Goal: Information Seeking & Learning: Learn about a topic

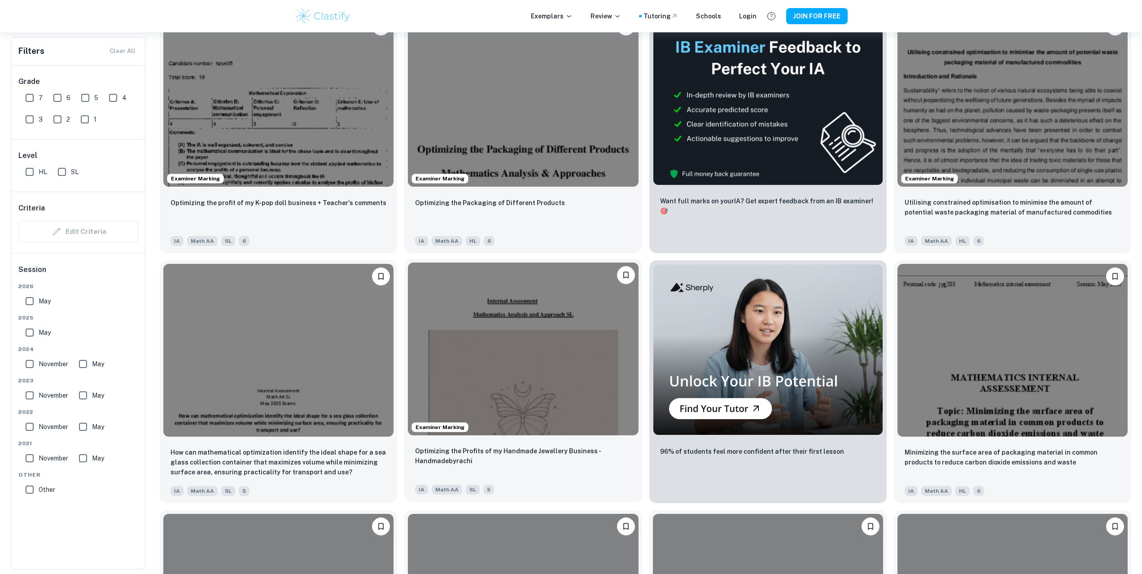
scroll to position [314, 0]
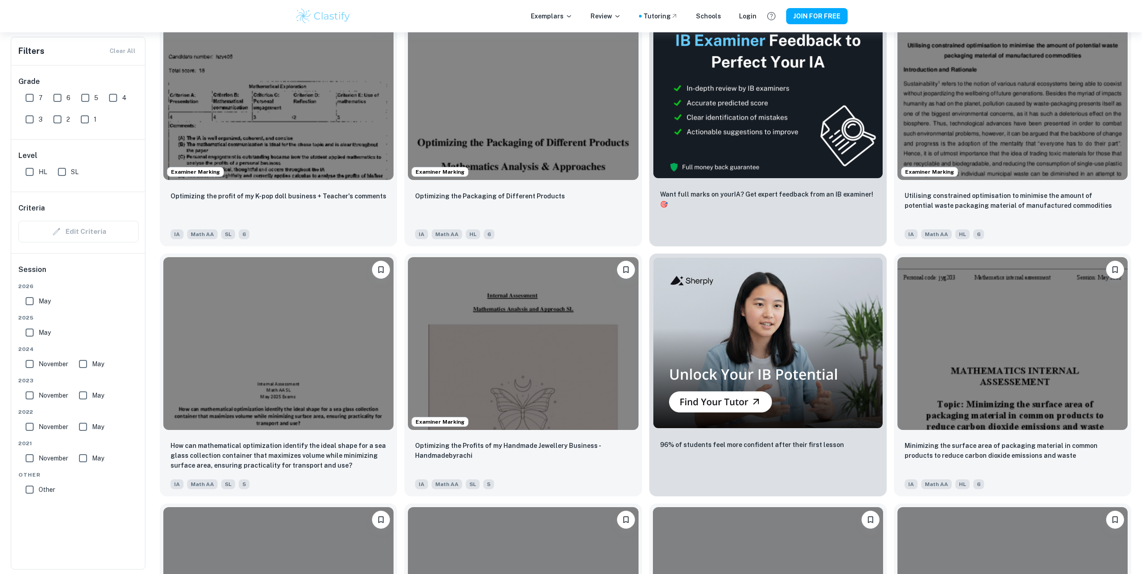
click at [29, 103] on input "7" at bounding box center [30, 98] width 18 height 18
checkbox input "true"
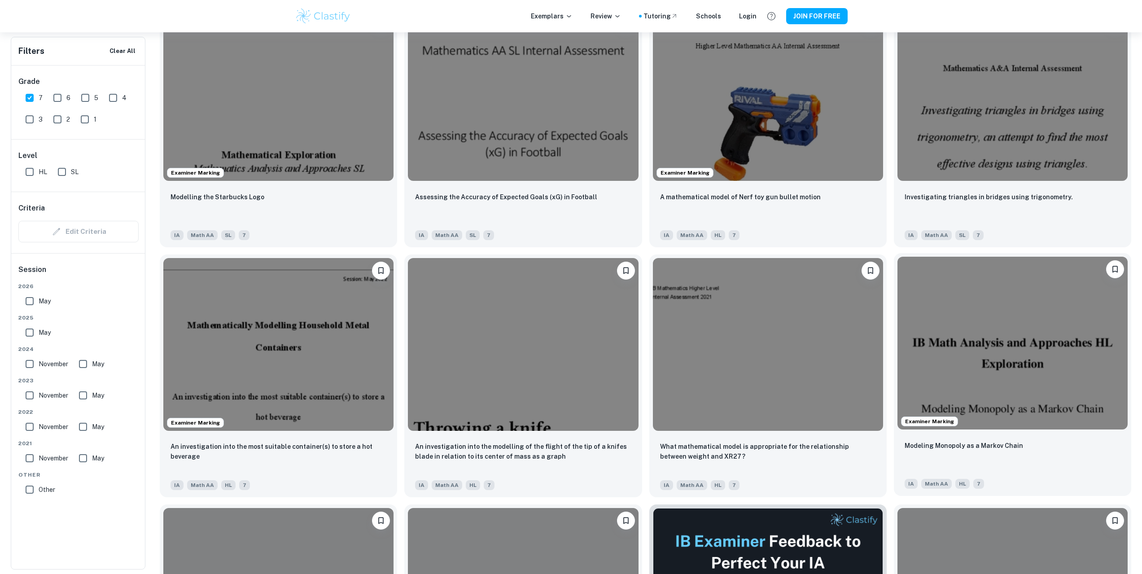
scroll to position [853, 0]
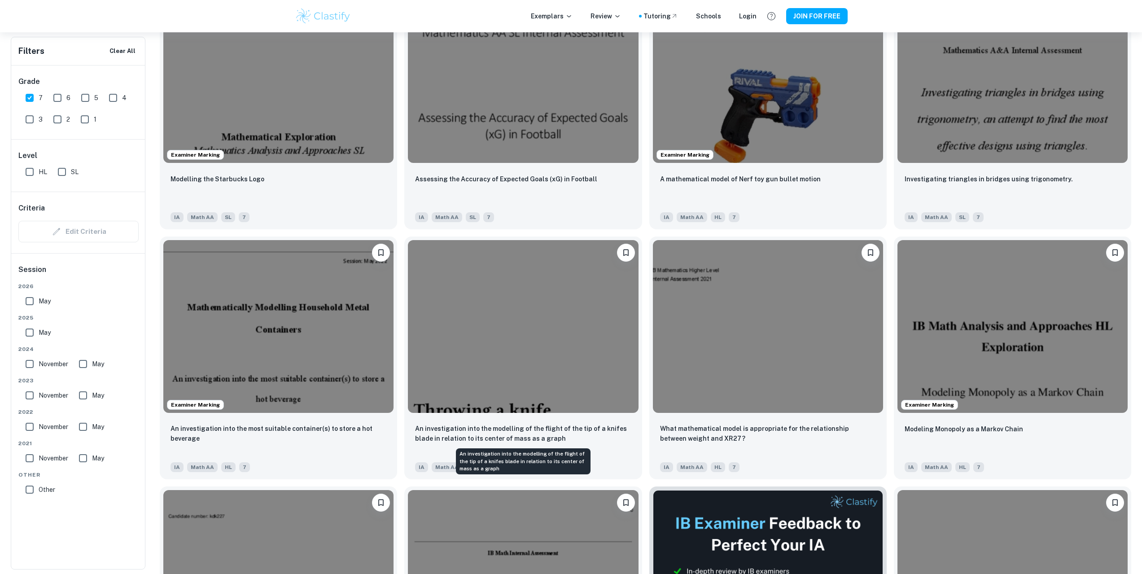
click at [561, 443] on div "An investigation into the modelling of the flight of the tip of a knifes blade …" at bounding box center [523, 458] width 136 height 33
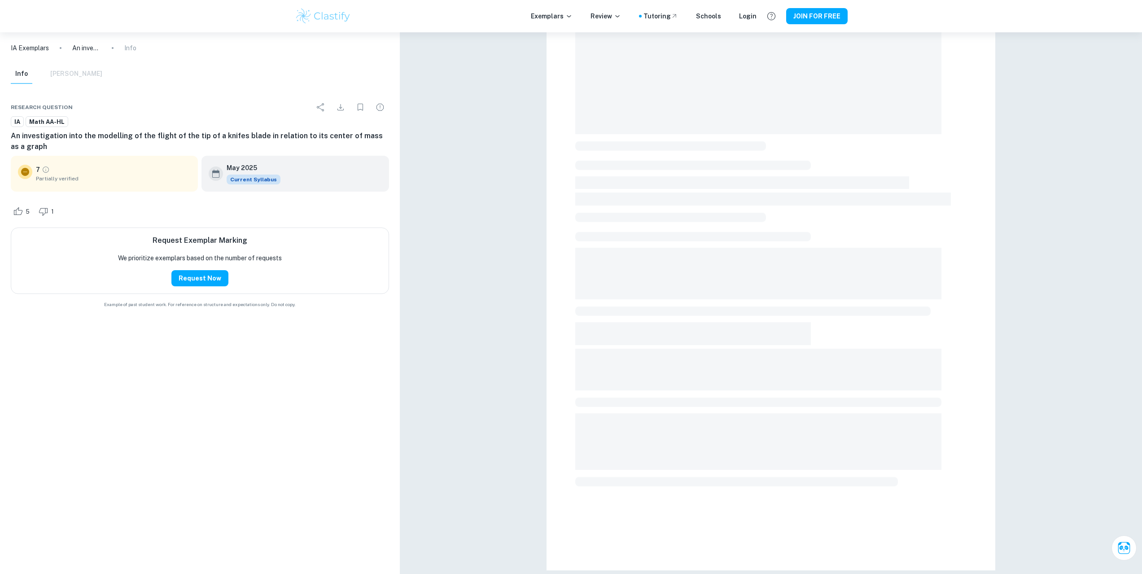
scroll to position [102, 0]
type input "4"
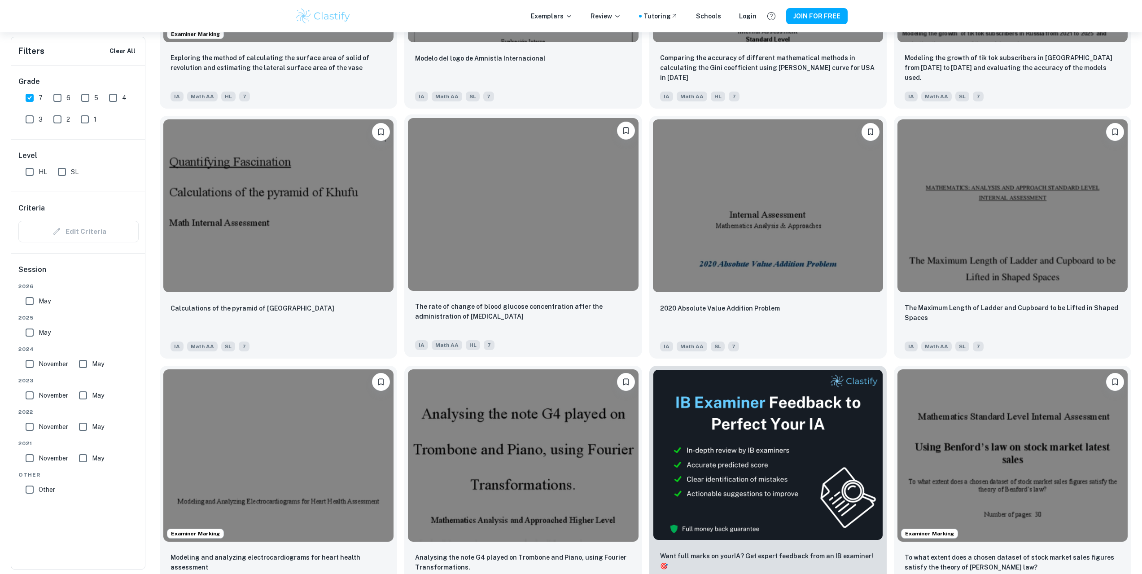
scroll to position [1975, 0]
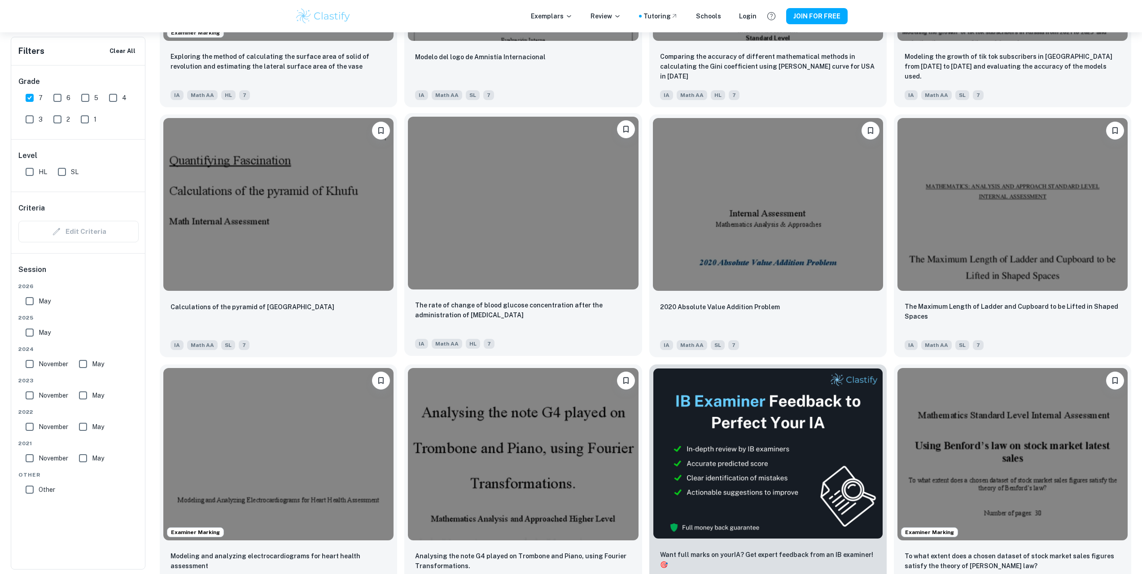
click at [581, 294] on div "The rate of change of blood glucose concentration after the administration of […" at bounding box center [522, 324] width 237 height 63
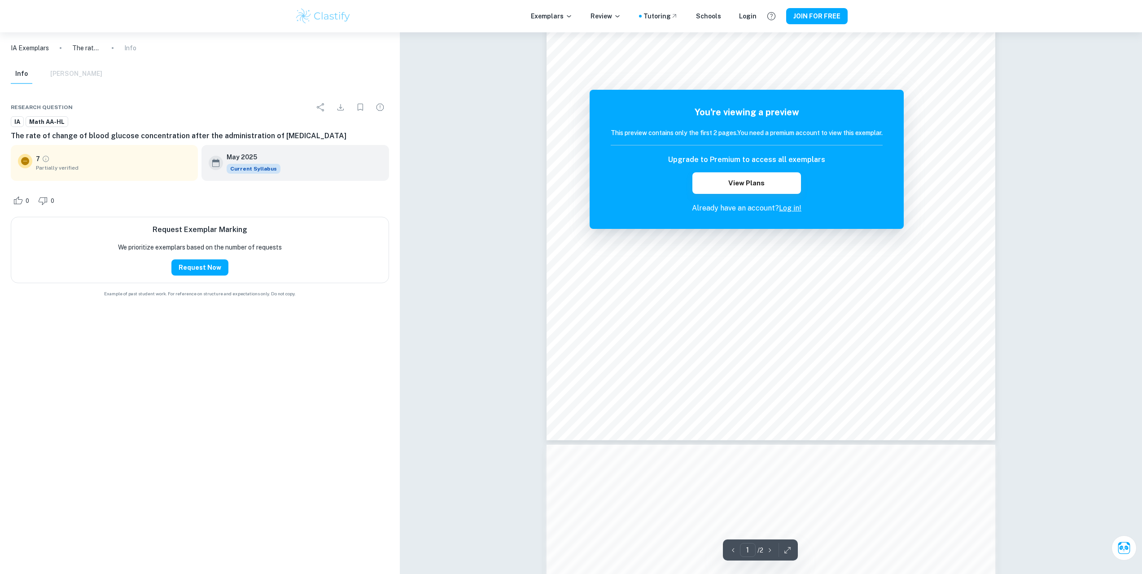
scroll to position [219, 0]
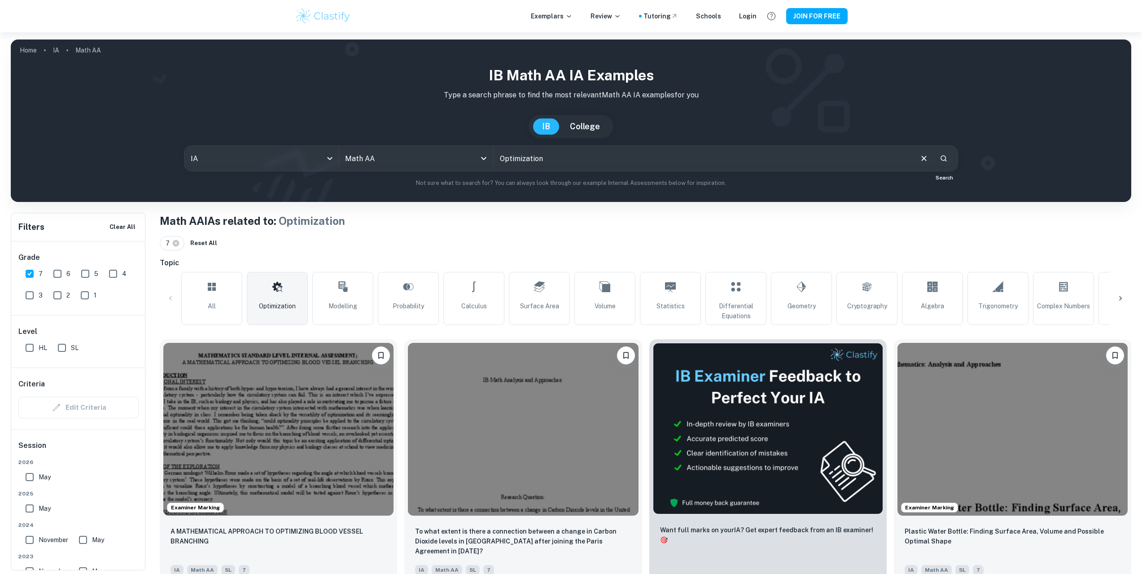
click at [947, 158] on icon "Search" at bounding box center [944, 158] width 8 height 8
click at [924, 159] on icon "Clear" at bounding box center [924, 158] width 5 height 5
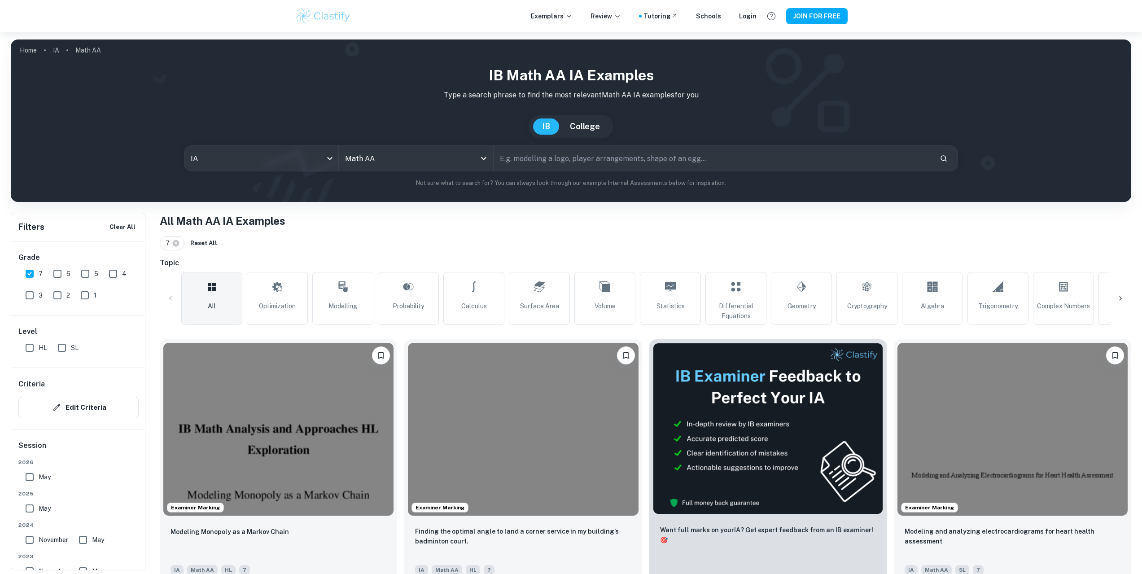
click at [828, 164] on input "text" at bounding box center [713, 158] width 439 height 25
type input "racing"
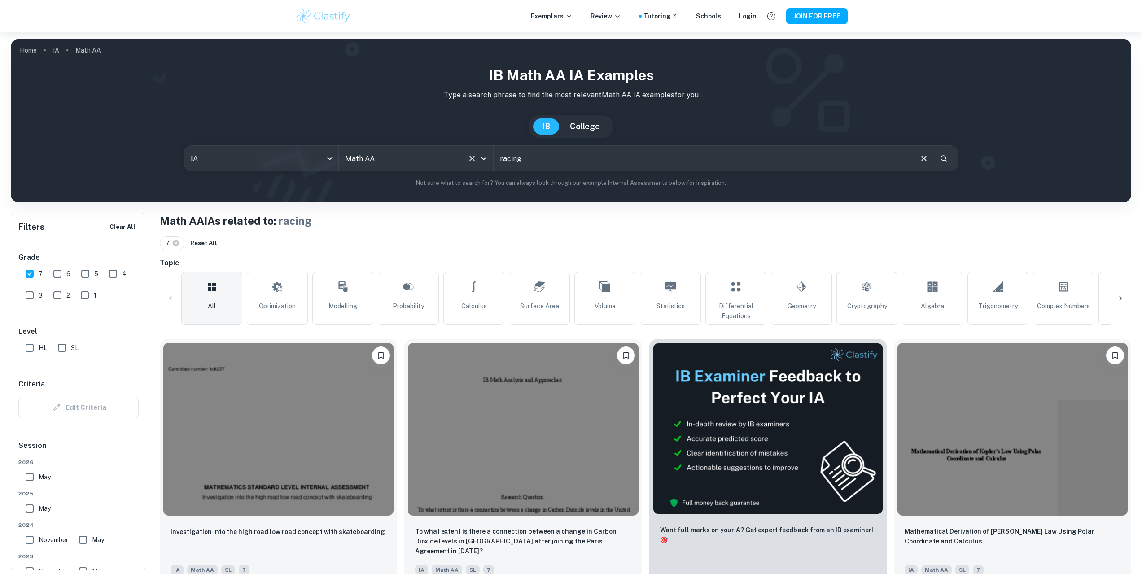
drag, startPoint x: 592, startPoint y: 153, endPoint x: 488, endPoint y: 155, distance: 103.7
click at [488, 155] on div "IA ia All Subjects Math AA All Subjects racing ​" at bounding box center [571, 158] width 775 height 26
click at [1110, 308] on div "All Optimization Modelling Probability Calculus Surface Area Volume Statistics …" at bounding box center [646, 298] width 972 height 53
click at [1099, 302] on link "Kinematics" at bounding box center [1129, 298] width 61 height 53
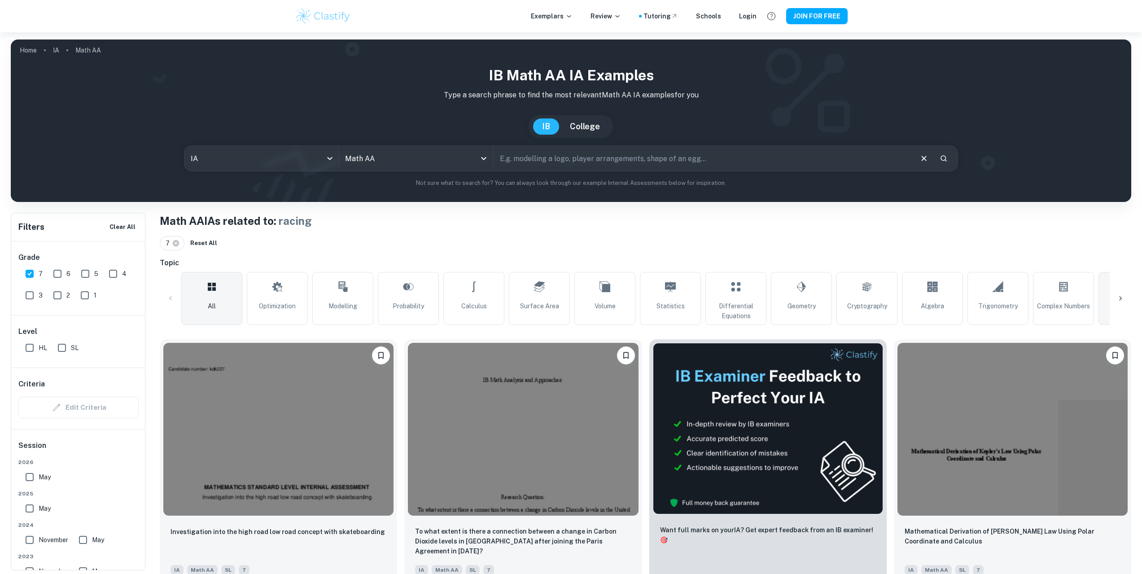
type input "Kinematics"
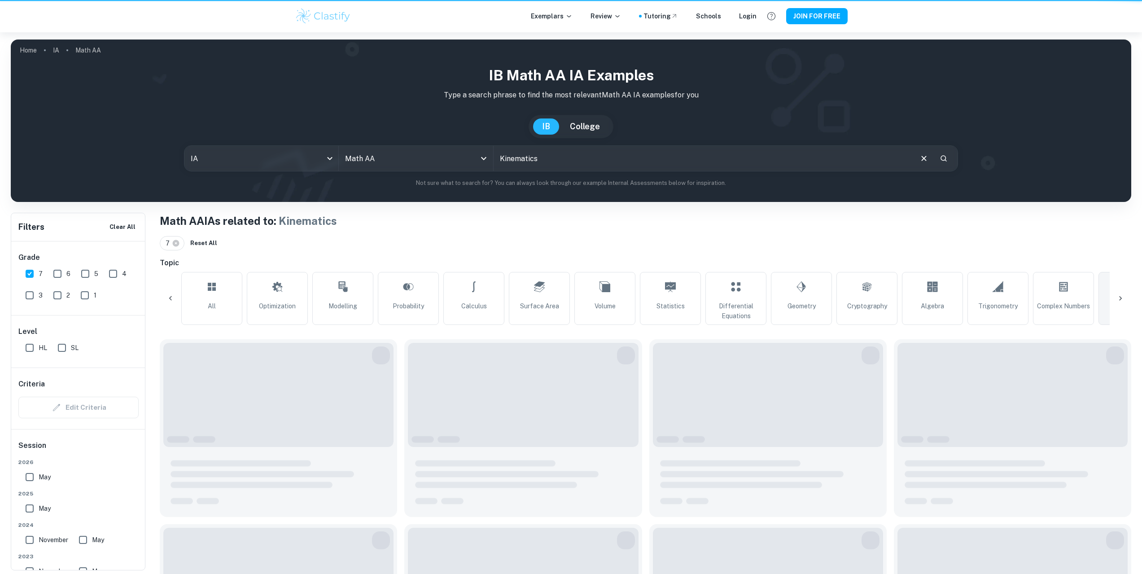
scroll to position [0, 50]
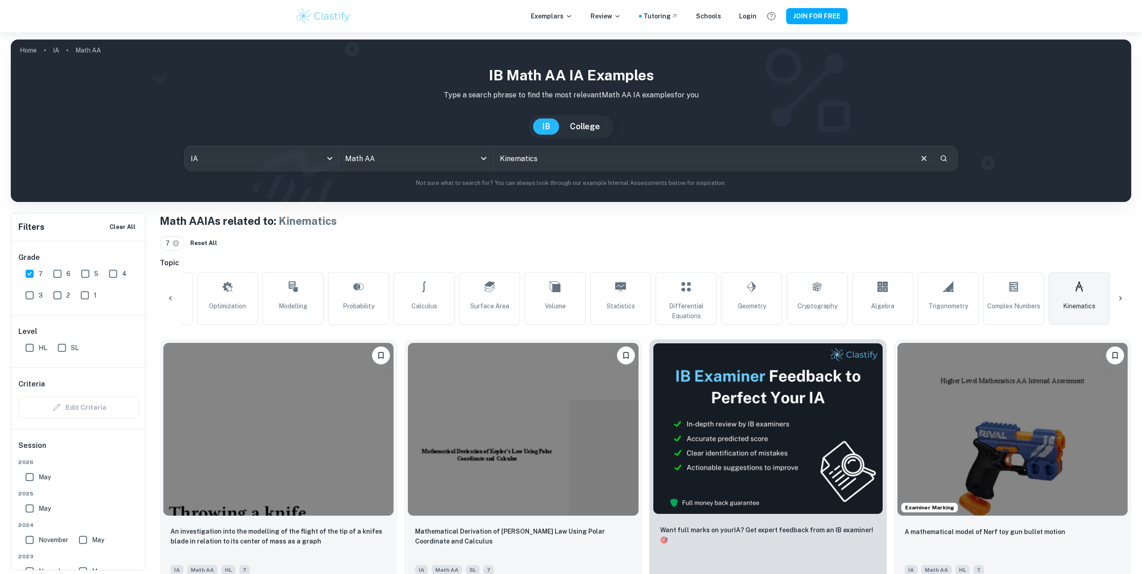
click at [1092, 301] on link "Kinematics" at bounding box center [1079, 298] width 61 height 53
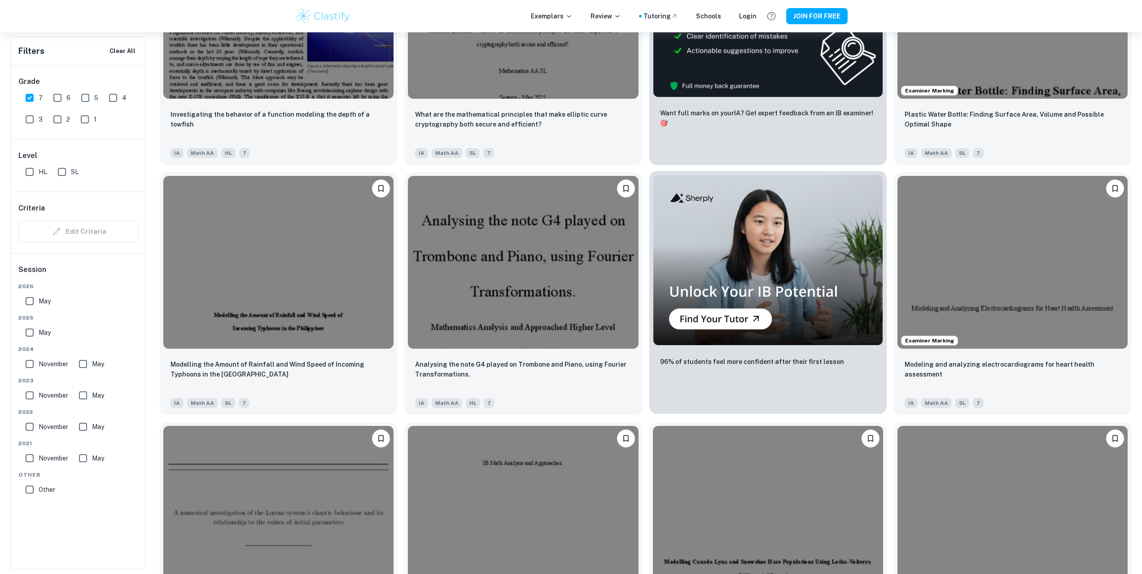
scroll to position [1436, 0]
